Goal: Find specific fact: Find specific fact

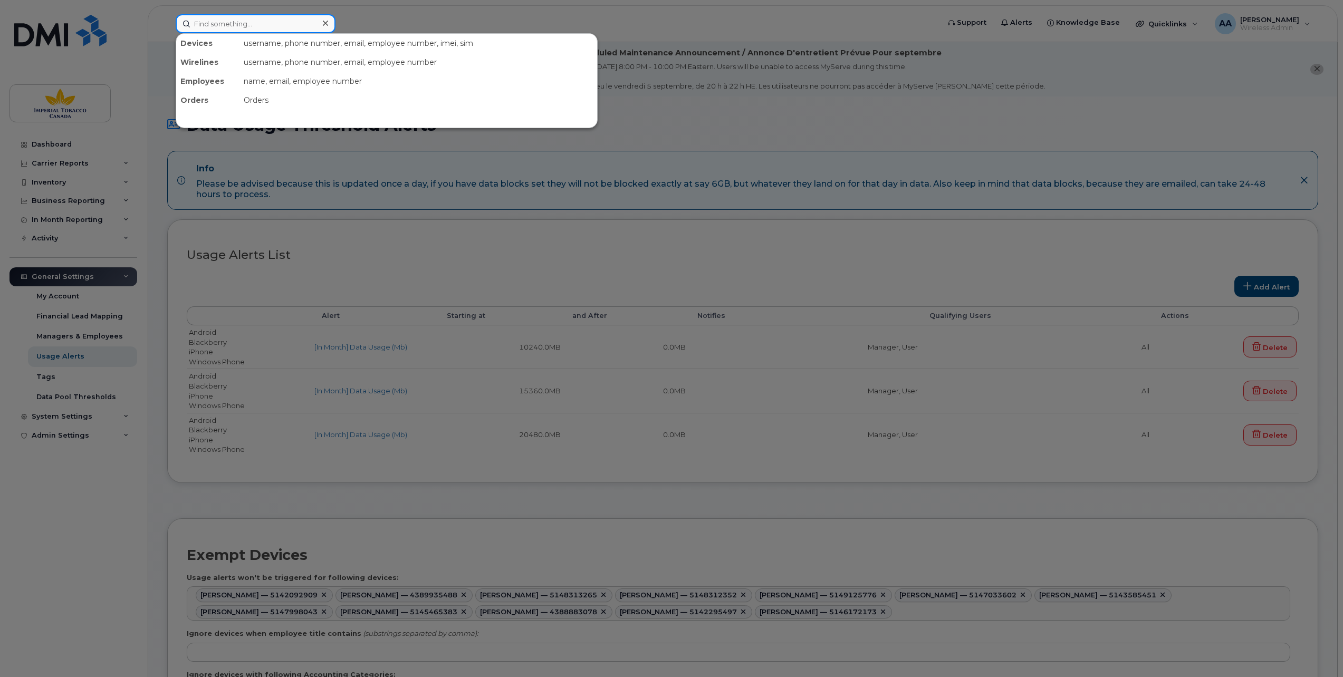
click at [202, 23] on input at bounding box center [256, 23] width 160 height 19
paste input "514-209-2909"
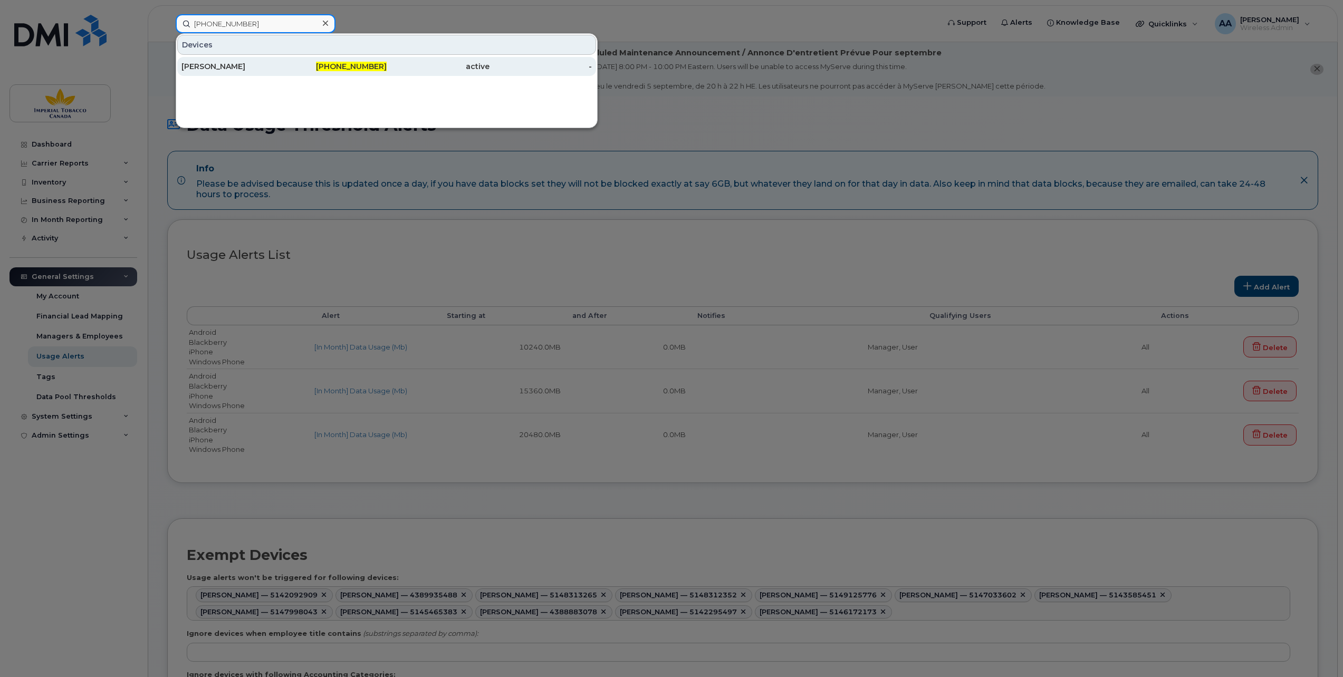
type input "514-209-2909"
click at [211, 64] on div "[PERSON_NAME]" at bounding box center [232, 66] width 103 height 11
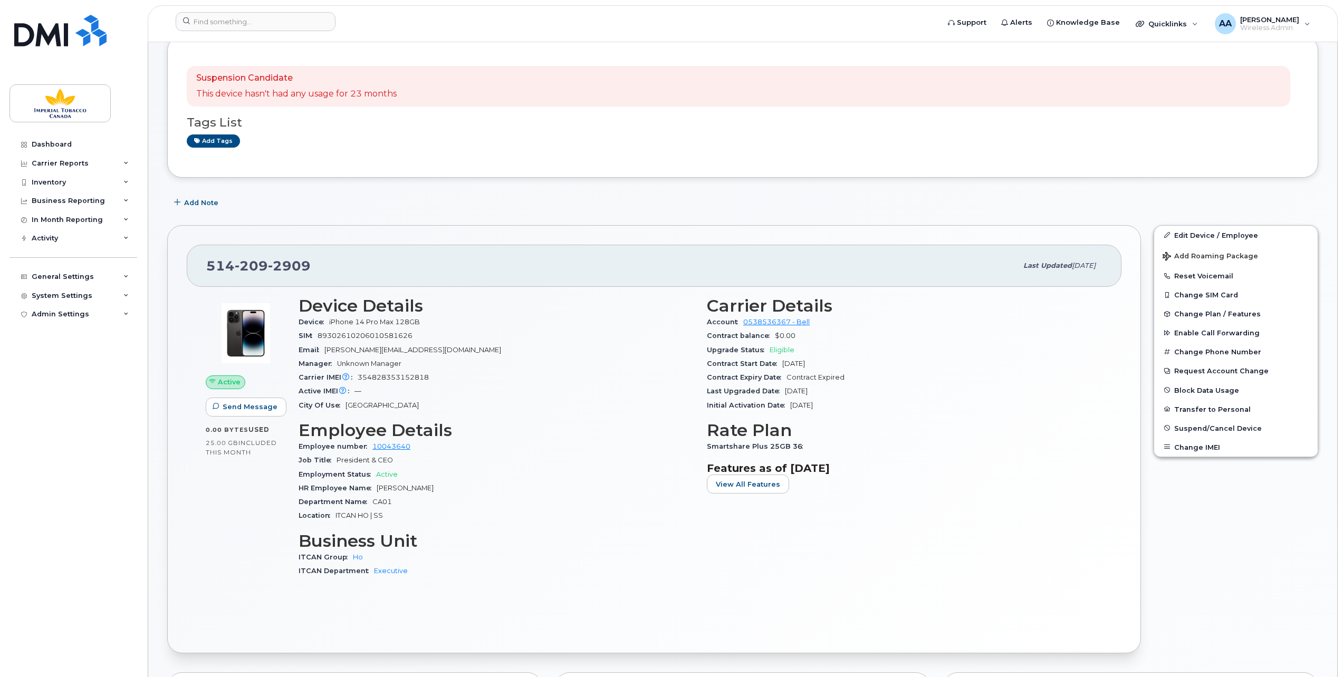
scroll to position [158, 0]
